Goal: Navigation & Orientation: Find specific page/section

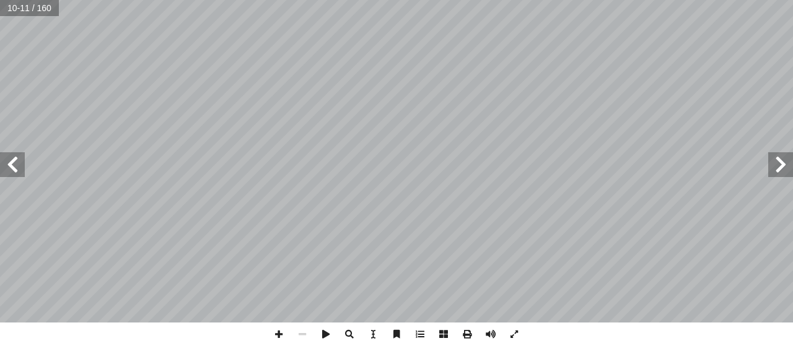
click at [17, 7] on input "text" at bounding box center [29, 8] width 58 height 16
type input "**"
click at [24, 11] on input "text" at bounding box center [29, 8] width 59 height 16
type input "**"
